Goal: Information Seeking & Learning: Check status

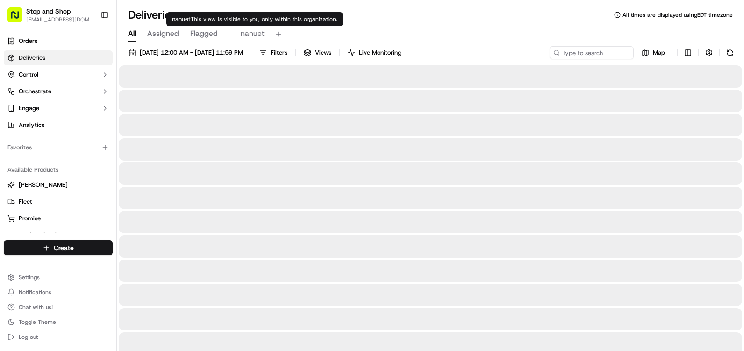
click at [250, 30] on span "nanuet" at bounding box center [253, 33] width 24 height 11
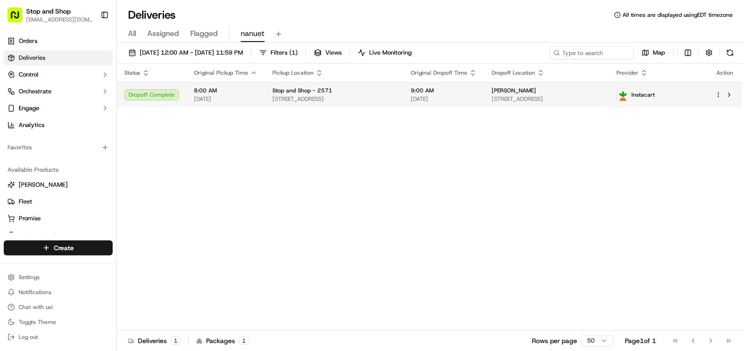
click at [179, 104] on td "Dropoff Complete" at bounding box center [152, 94] width 70 height 25
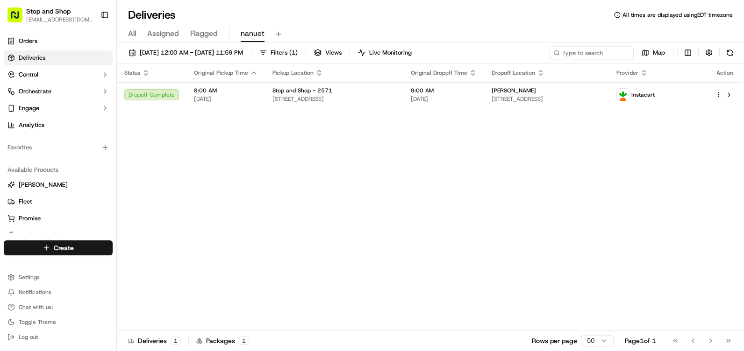
click at [418, 43] on div "[DATE] 12:00 AM - [DATE] 11:59 PM Filters ( 1 ) Views Live Monitoring Map Statu…" at bounding box center [430, 198] width 627 height 311
click at [416, 49] on button "Live Monitoring" at bounding box center [385, 52] width 62 height 13
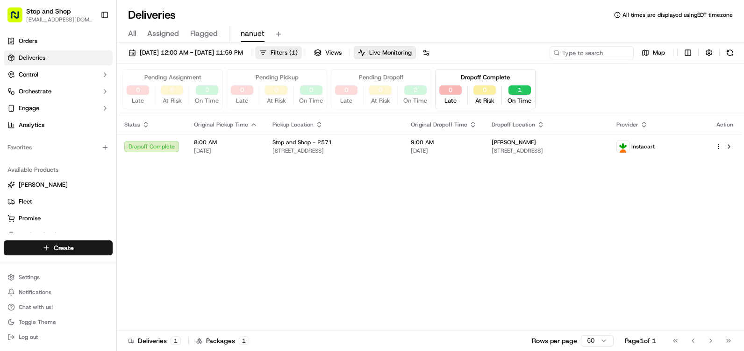
click at [298, 53] on span "Filters ( 1 )" at bounding box center [284, 53] width 27 height 8
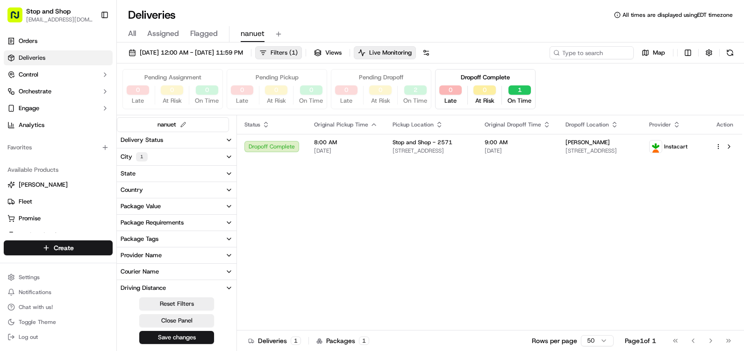
click at [298, 53] on span "Filters ( 1 )" at bounding box center [284, 53] width 27 height 8
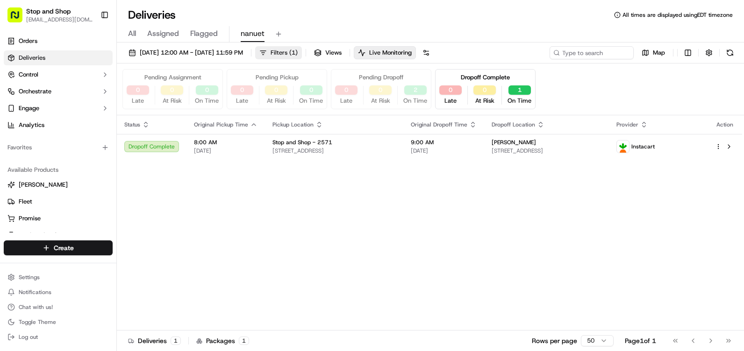
click at [298, 53] on span "Filters ( 1 )" at bounding box center [284, 53] width 27 height 8
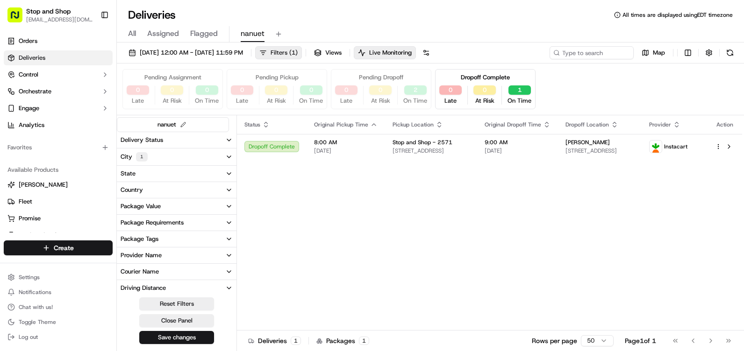
click at [298, 53] on span "Filters ( 1 )" at bounding box center [284, 53] width 27 height 8
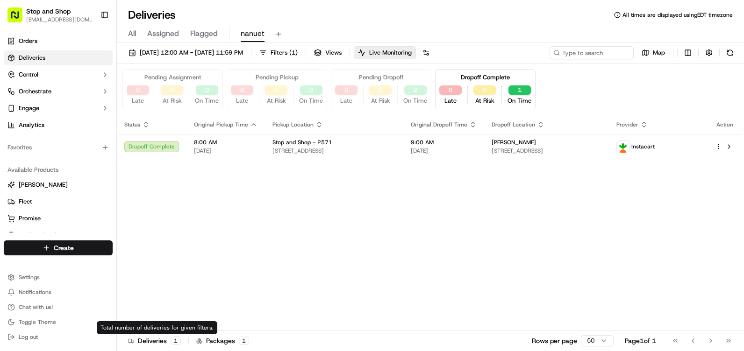
click at [173, 340] on div "1" at bounding box center [176, 341] width 10 height 8
click at [159, 338] on div "Deliveries 1" at bounding box center [154, 340] width 53 height 9
click at [179, 341] on div "1" at bounding box center [176, 341] width 10 height 8
click at [598, 341] on html "Stop and Shop [EMAIL_ADDRESS][DOMAIN_NAME] Toggle Sidebar Orders Deliveries Con…" at bounding box center [372, 175] width 744 height 351
click at [612, 339] on div "Rows per page 25 Page 1 of 1 Go to first page Go to previous page Go to next pa…" at bounding box center [634, 341] width 205 height 13
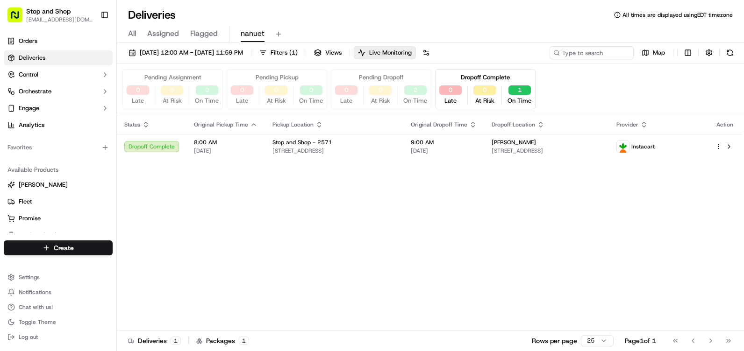
click at [596, 337] on html "Stop and Shop [EMAIL_ADDRESS][DOMAIN_NAME] Toggle Sidebar Orders Deliveries Con…" at bounding box center [372, 175] width 744 height 351
click at [129, 34] on span "All" at bounding box center [132, 33] width 8 height 11
click at [162, 32] on span "Assigned" at bounding box center [163, 33] width 32 height 11
click at [41, 190] on button "[PERSON_NAME]" at bounding box center [58, 185] width 109 height 15
